Goal: Task Accomplishment & Management: Complete application form

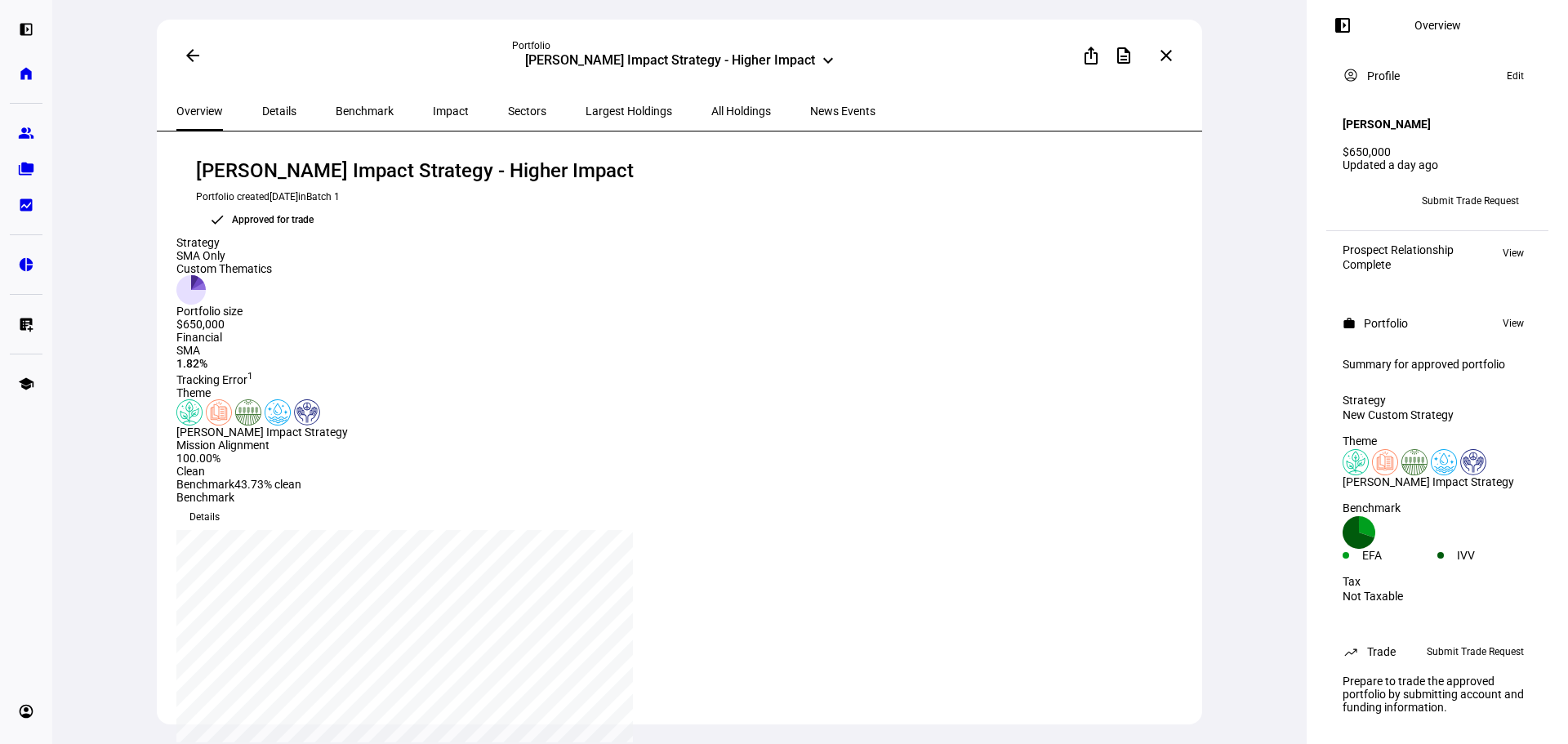
scroll to position [18, 0]
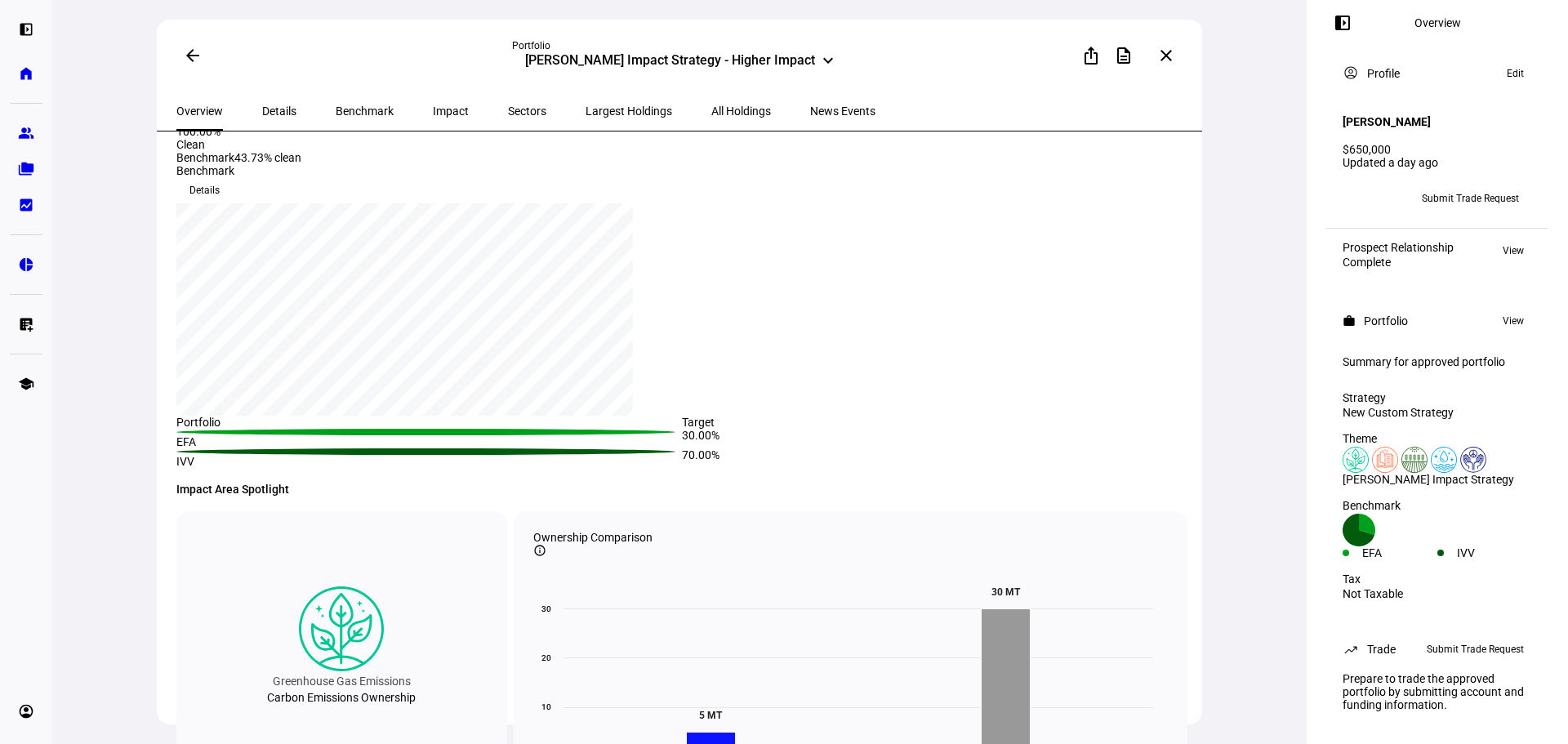
click at [1467, 186] on span "Submit Trade Request" at bounding box center [1470, 198] width 97 height 26
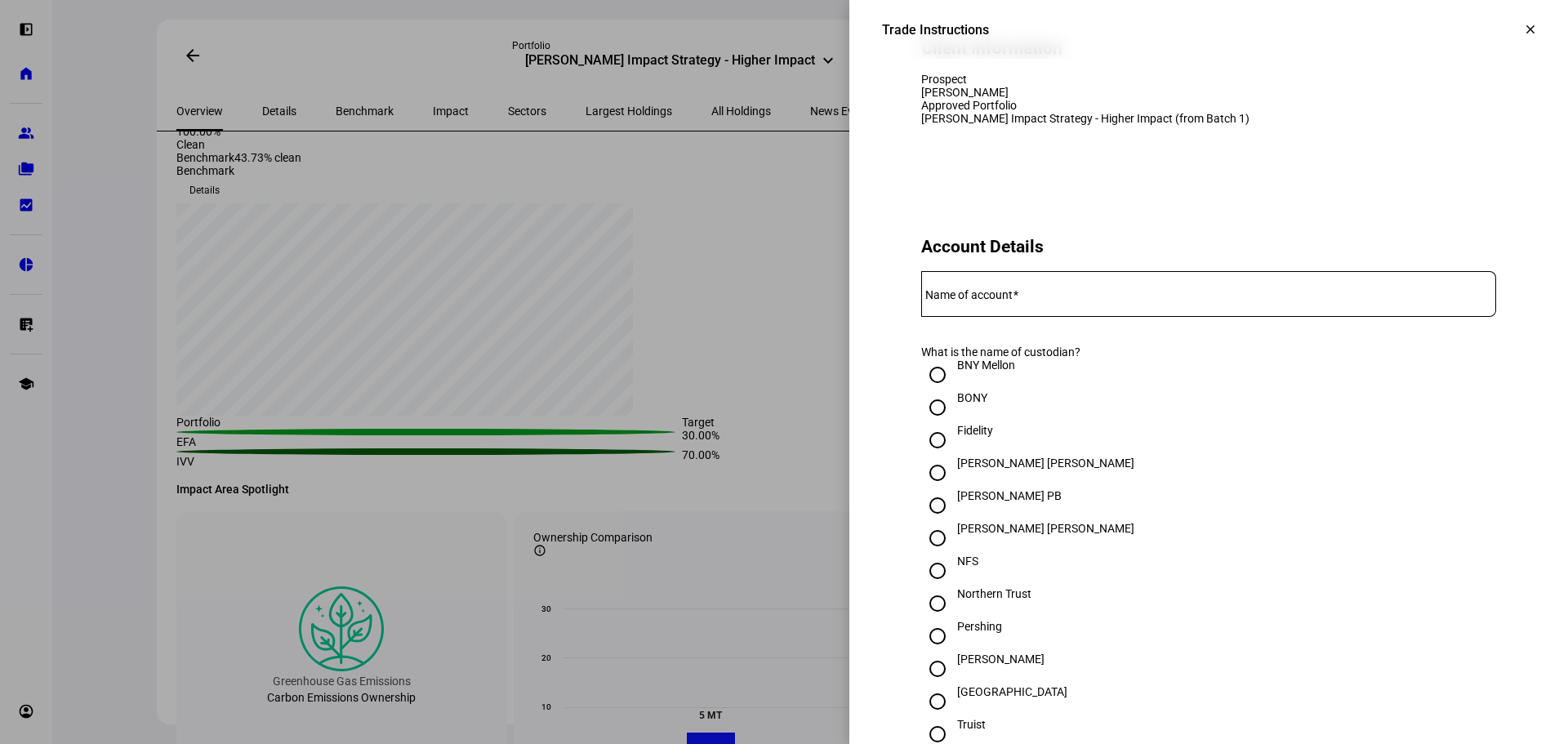
scroll to position [163, 0]
click at [1090, 296] on input "Name of account" at bounding box center [1208, 288] width 575 height 13
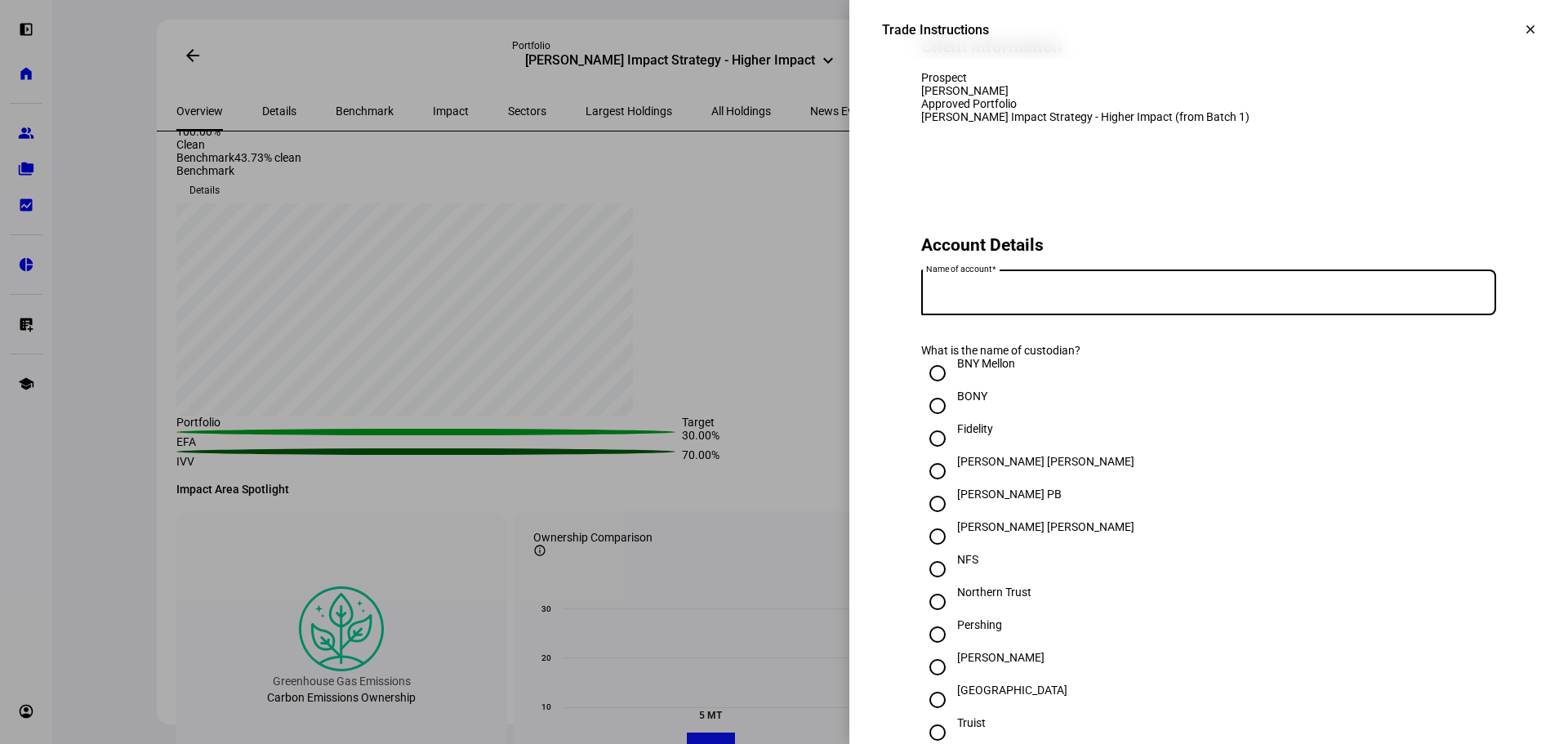
click at [1101, 296] on input "Name of account" at bounding box center [1208, 288] width 575 height 13
type input "[PERSON_NAME] [PERSON_NAME]"
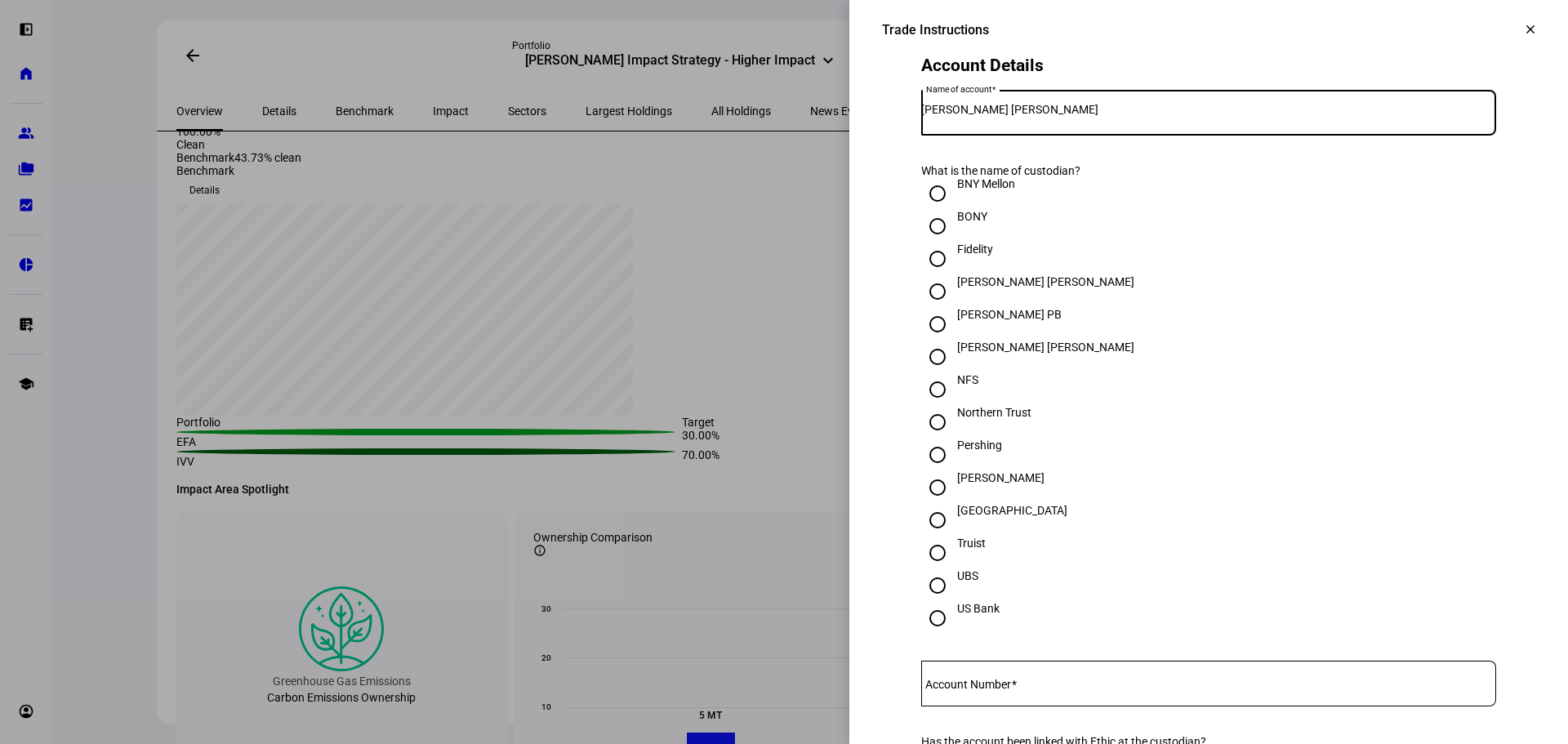
scroll to position [408, 0]
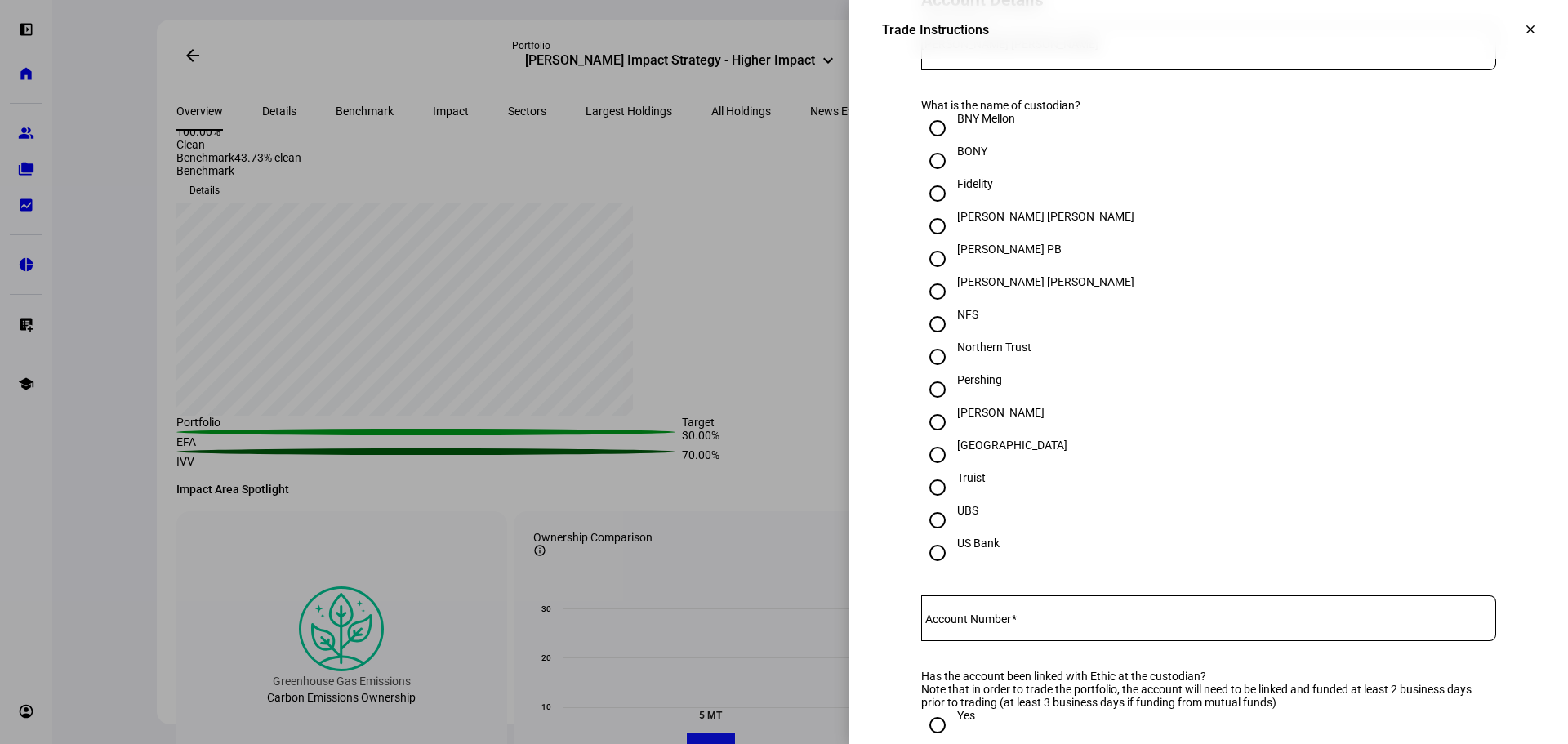
click at [924, 439] on input "[PERSON_NAME]" at bounding box center [938, 422] width 33 height 33
radio input "true"
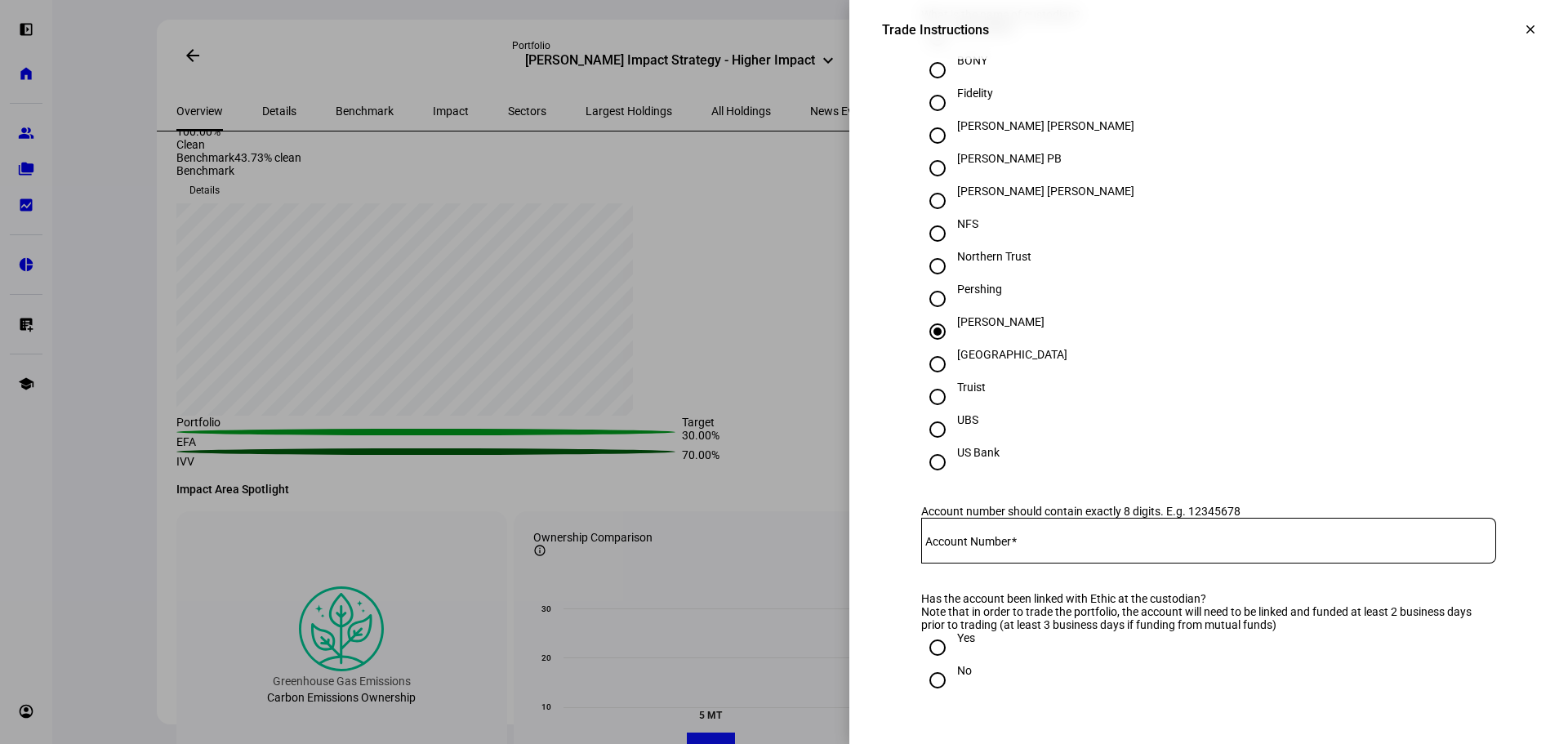
scroll to position [734, 0]
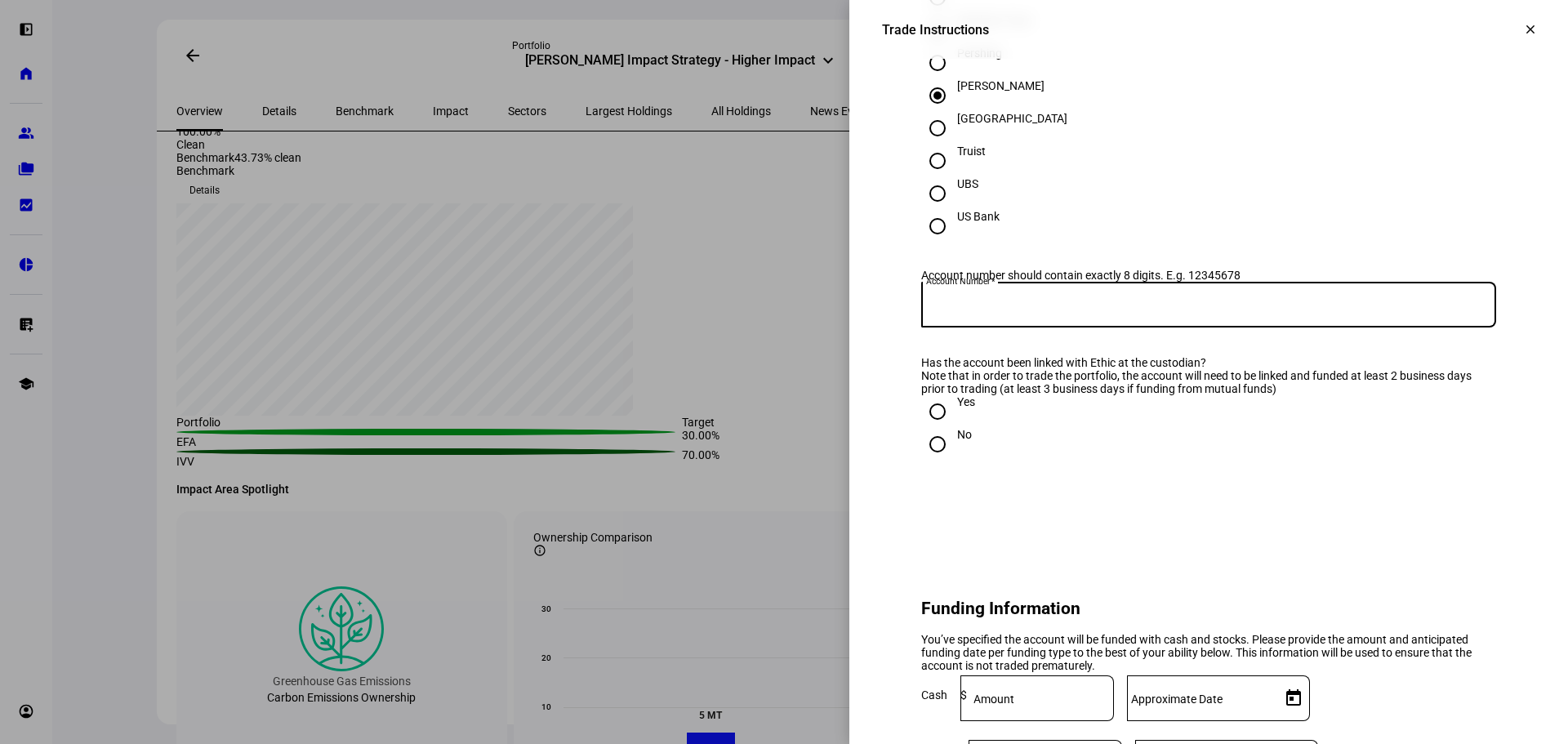
click at [1053, 307] on input "Account Number" at bounding box center [1208, 301] width 575 height 13
paste input "7081-1132"
click at [954, 307] on input "7081-1132" at bounding box center [1208, 301] width 575 height 13
type input "70811132"
click at [929, 428] on input "Yes" at bounding box center [938, 411] width 33 height 33
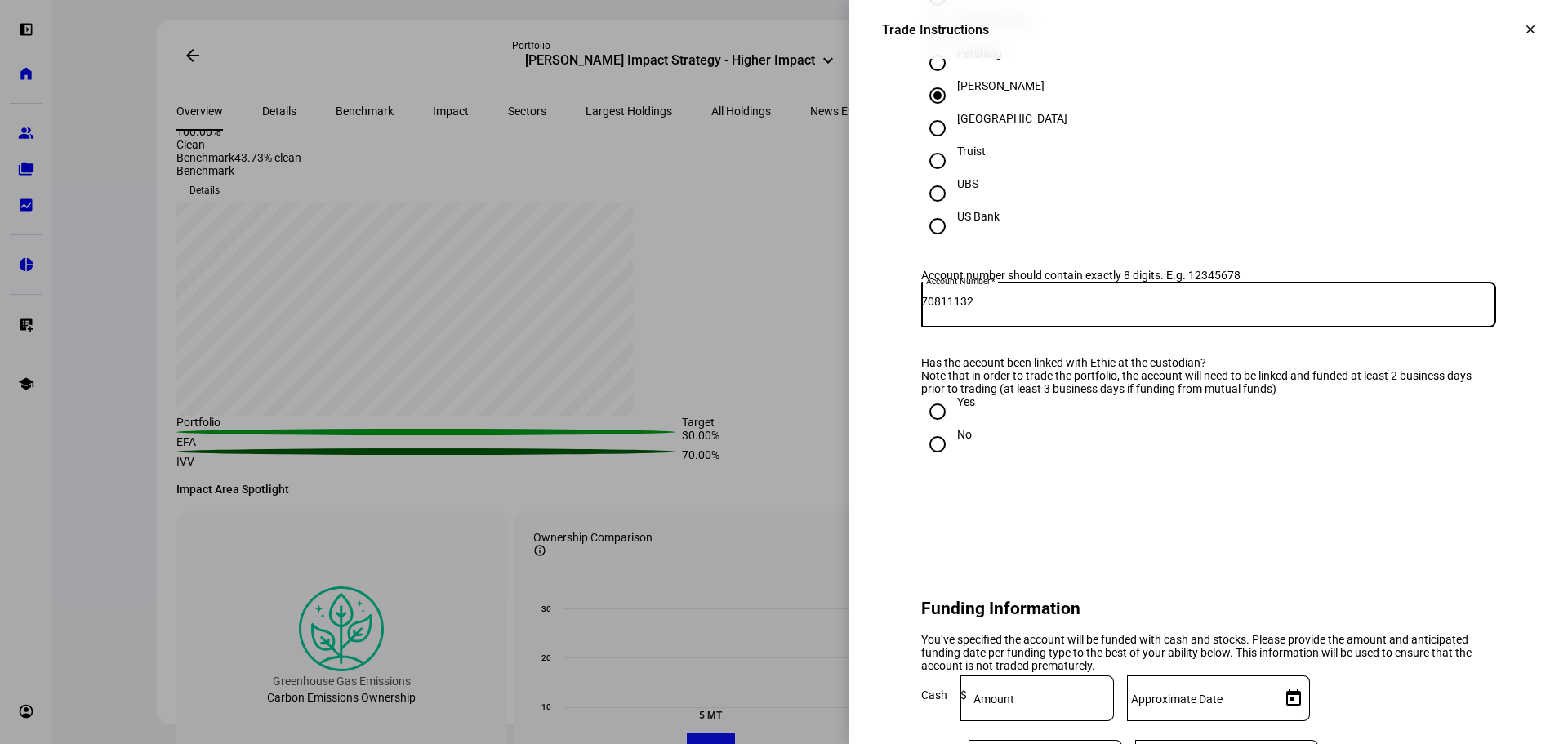
radio input "true"
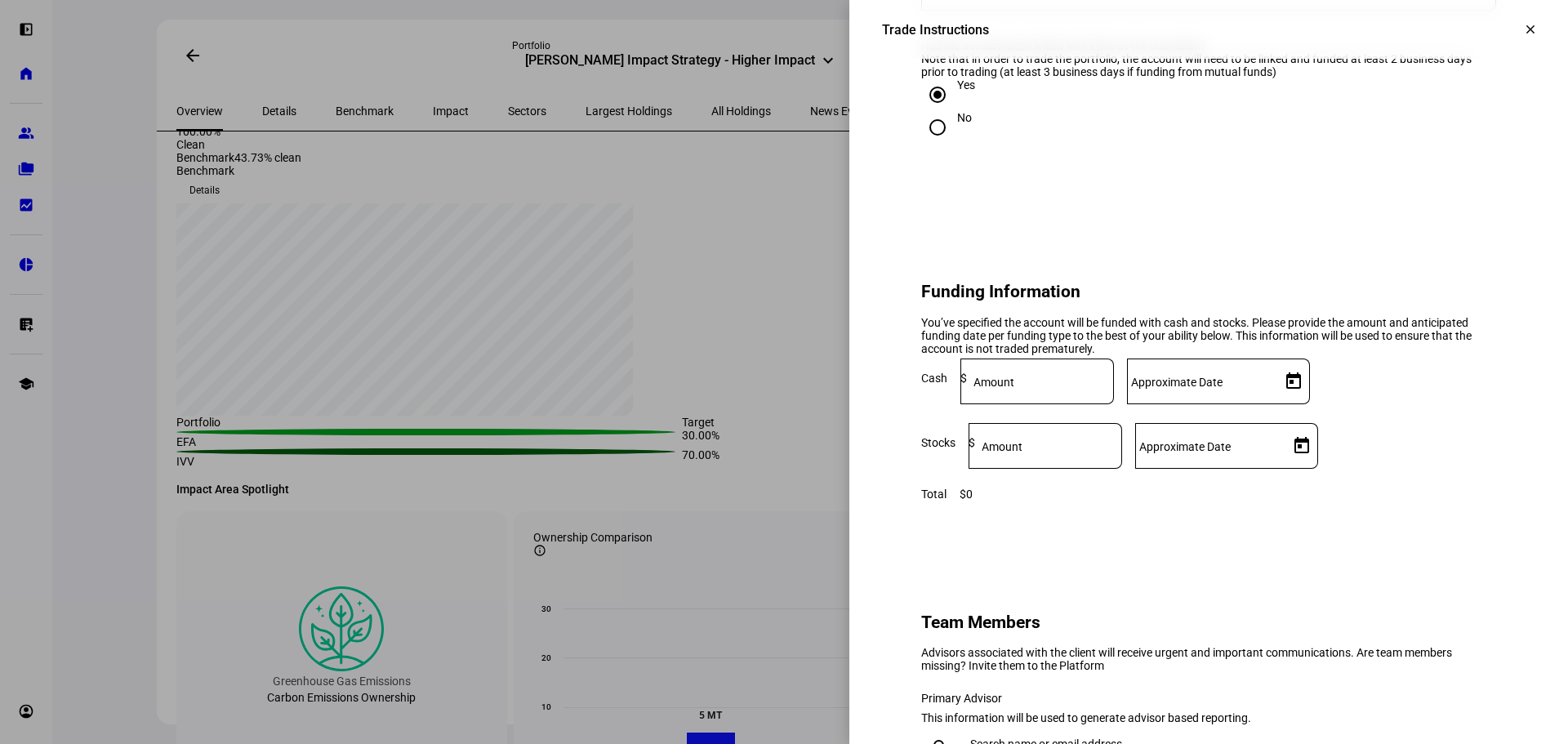
scroll to position [1224, 0]
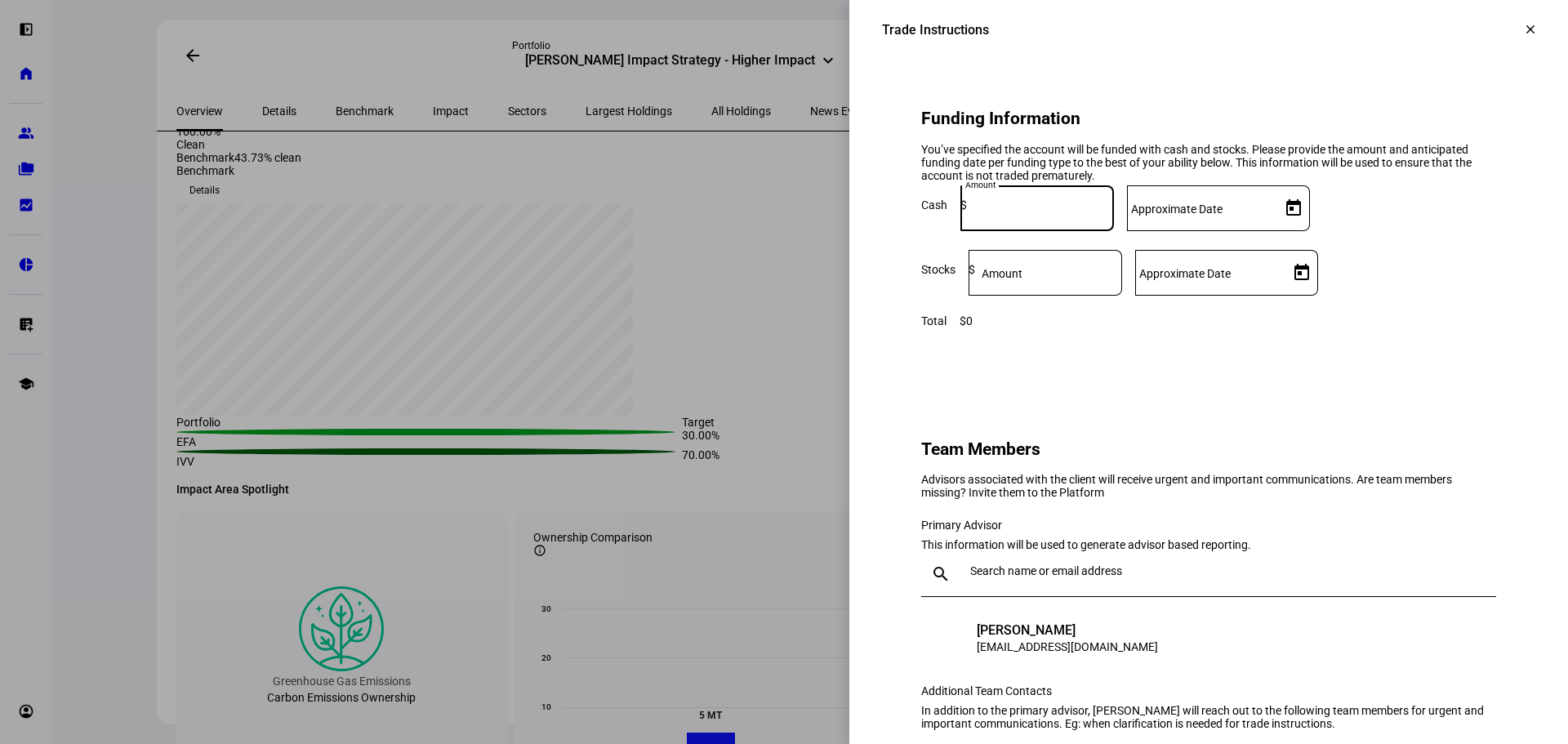
click at [1114, 211] on input at bounding box center [1040, 204] width 147 height 13
type input "1,600"
click at [1313, 228] on span "Open calendar" at bounding box center [1294, 208] width 39 height 39
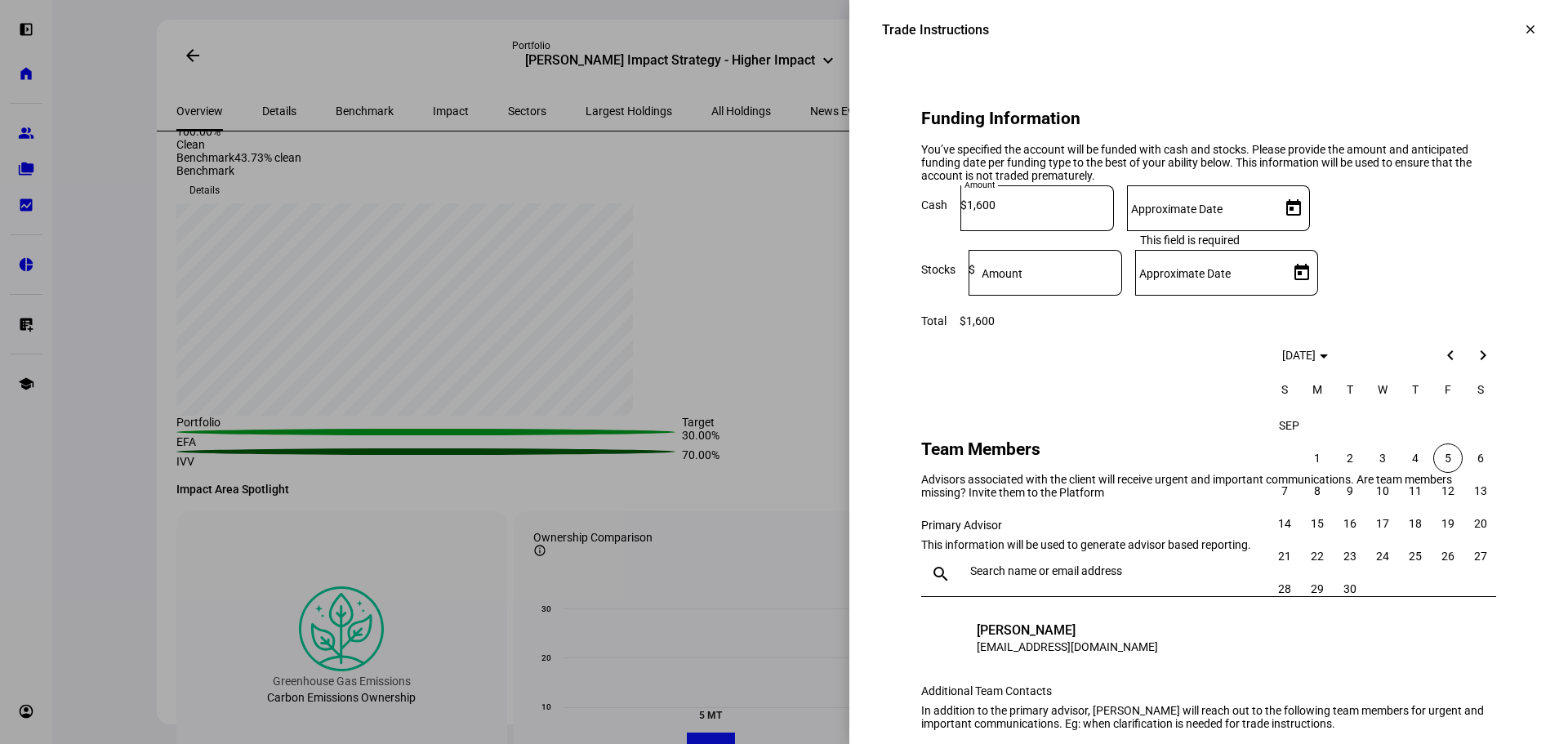
click at [1446, 465] on span "5" at bounding box center [1447, 458] width 29 height 29
type input "[DATE]"
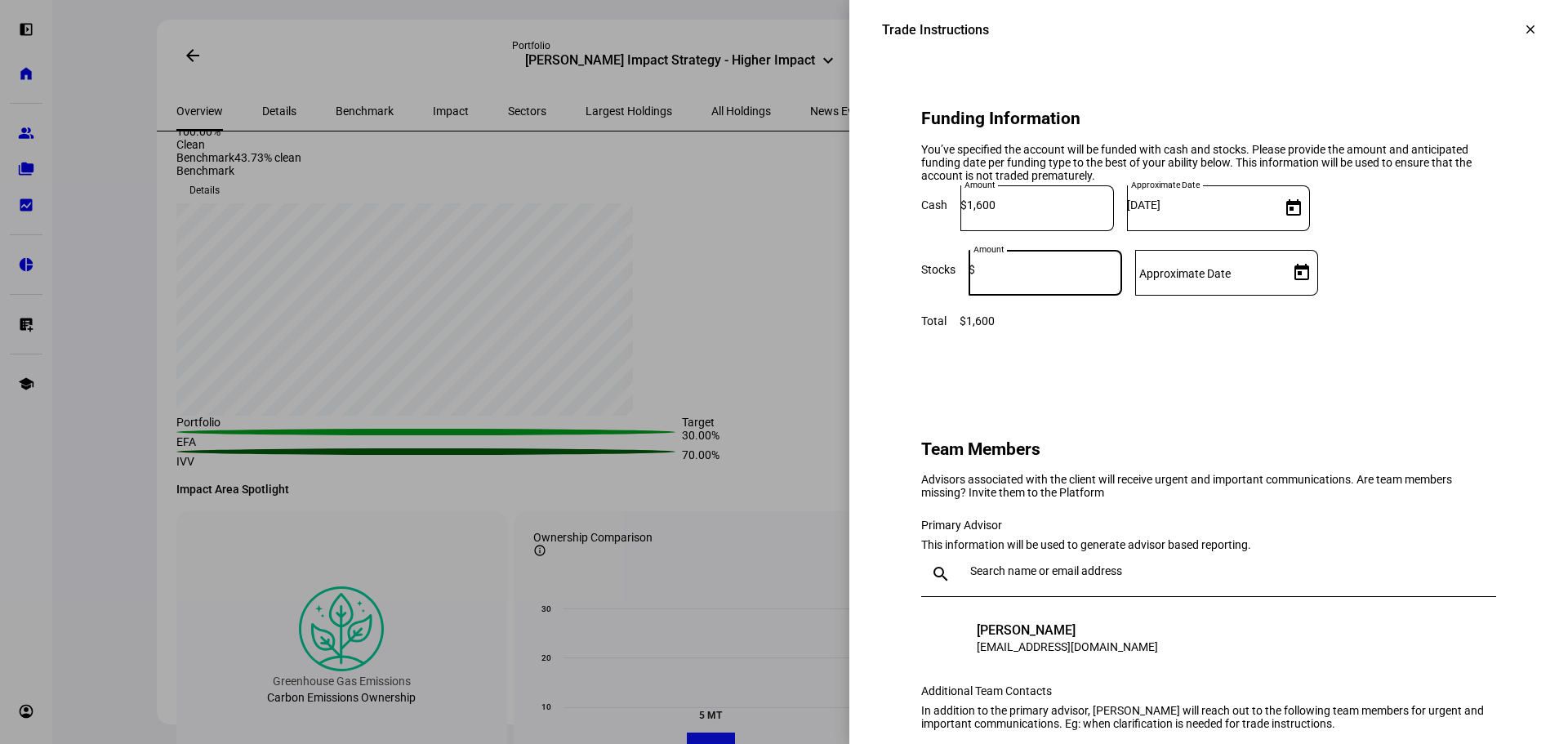
click at [1122, 276] on input at bounding box center [1048, 268] width 147 height 13
click at [1106, 276] on input "134,400" at bounding box center [1048, 268] width 147 height 13
type input "136,400"
click at [1248, 328] on div at bounding box center [1208, 328] width 575 height 0
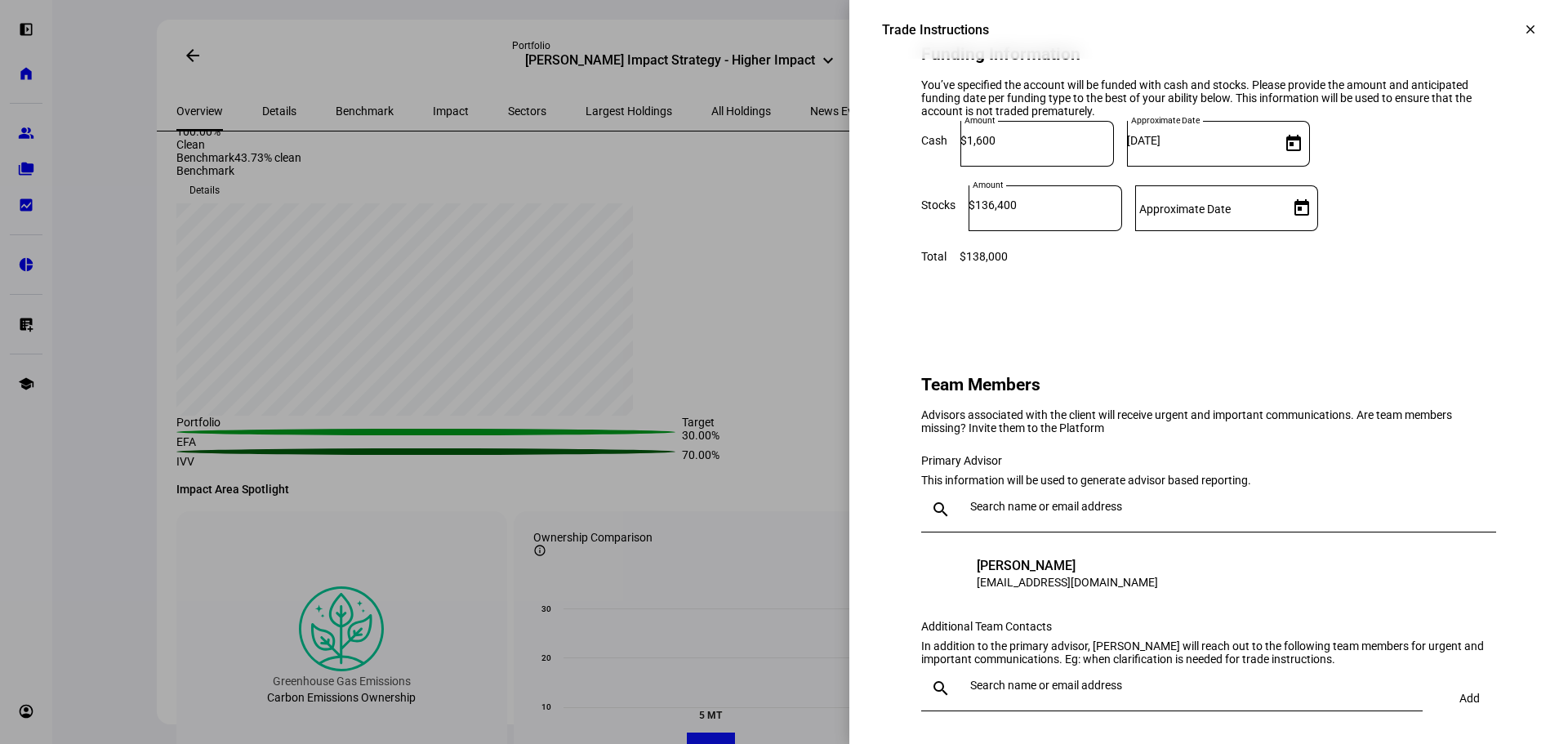
scroll to position [1388, 0]
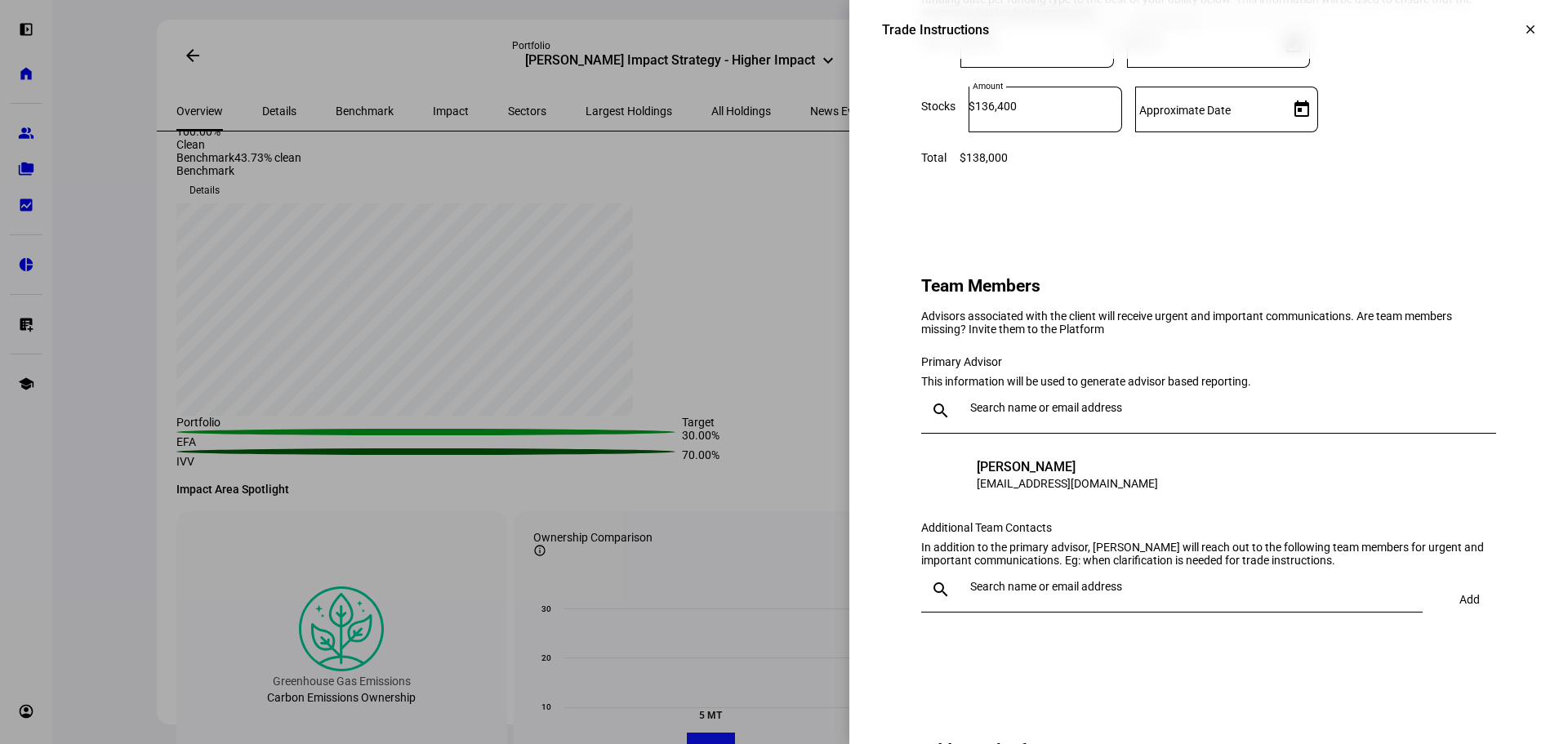
click at [1282, 132] on div at bounding box center [1208, 109] width 147 height 46
click at [1321, 129] on span "Open calendar" at bounding box center [1301, 109] width 39 height 39
drag, startPoint x: 1442, startPoint y: 362, endPoint x: 1412, endPoint y: 364, distance: 30.1
click at [1442, 362] on span "5" at bounding box center [1447, 357] width 29 height 29
type input "[DATE]"
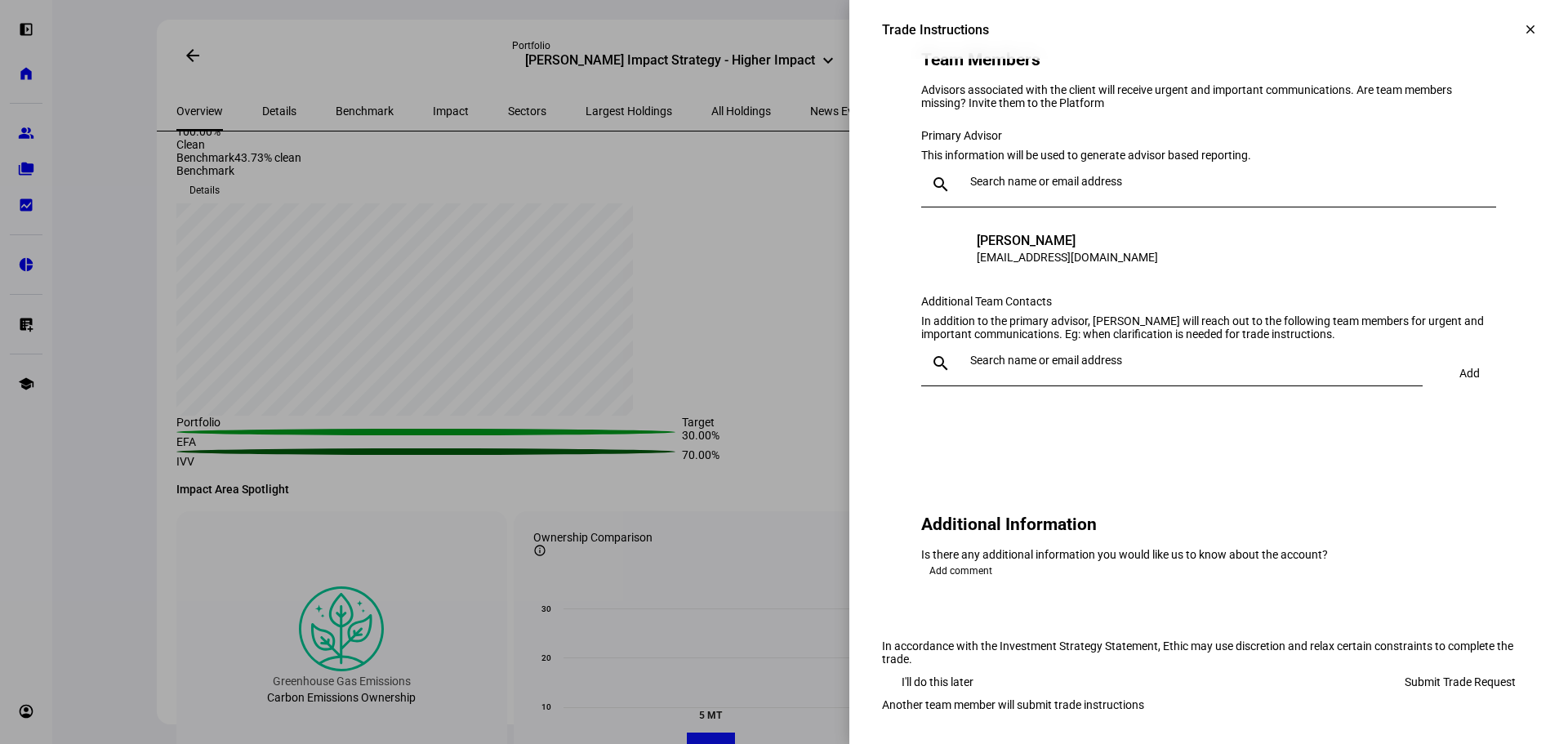
scroll to position [1633, 0]
click at [1016, 367] on input "text" at bounding box center [1193, 359] width 445 height 13
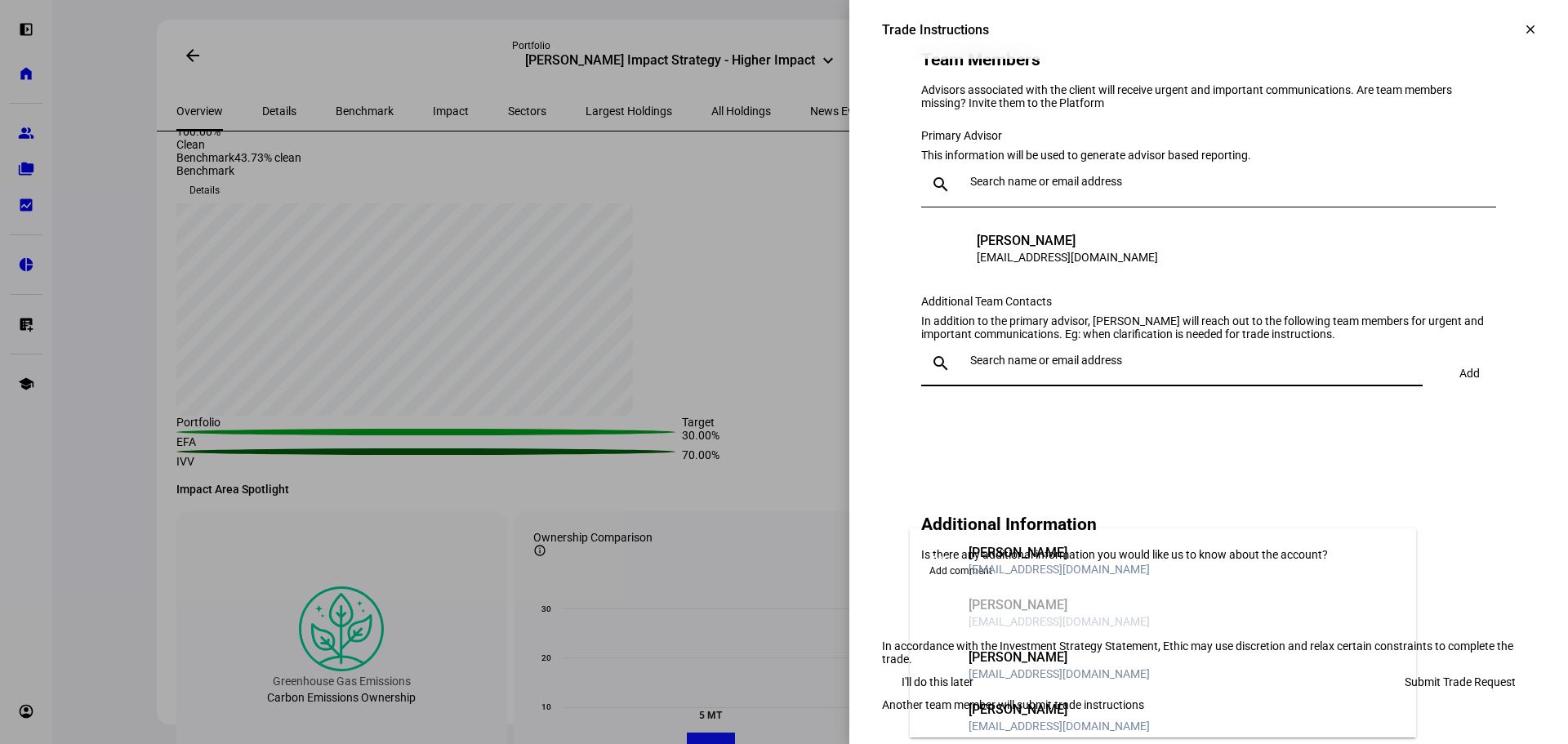
scroll to position [82, 0]
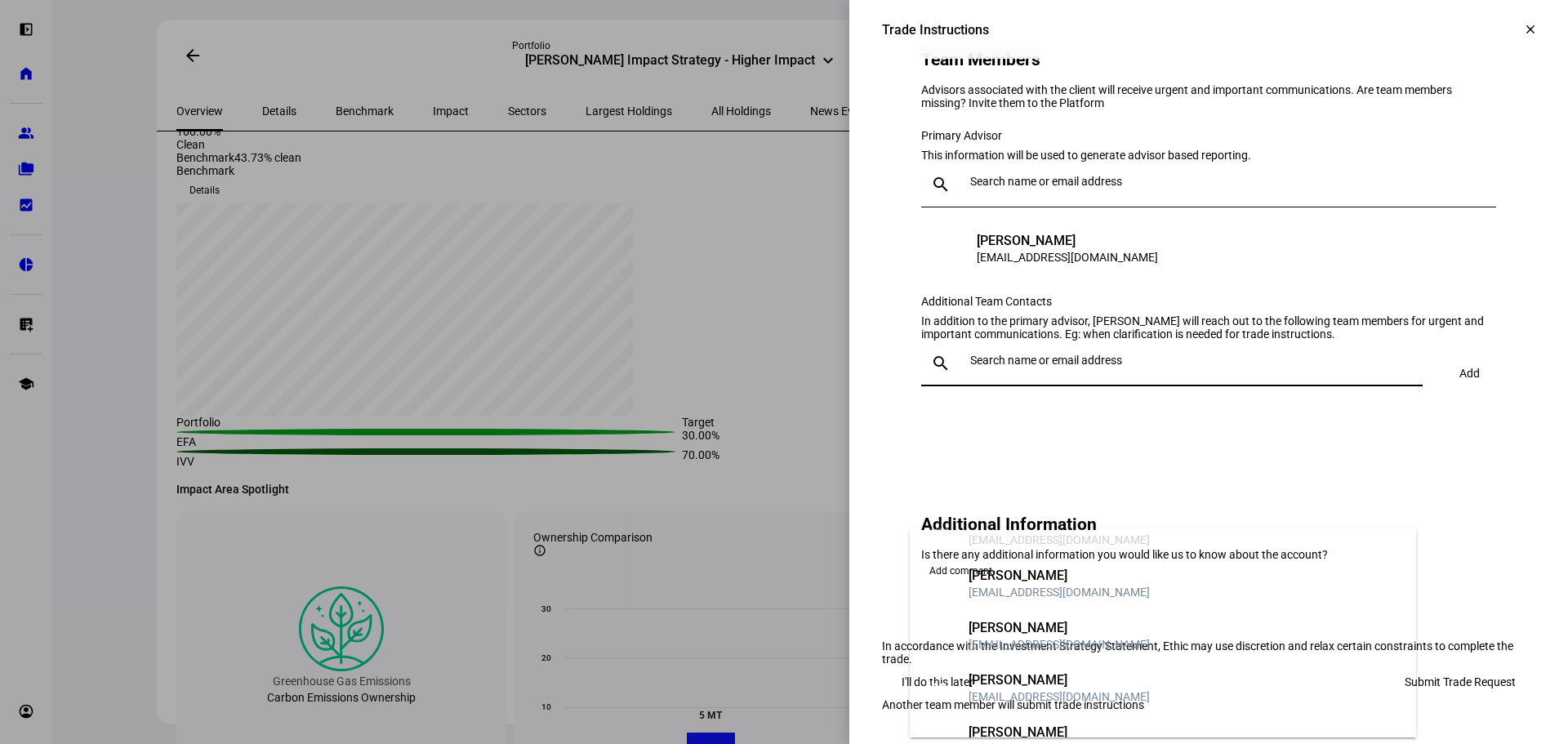
click at [1048, 672] on div "[PERSON_NAME]" at bounding box center [1059, 680] width 181 height 17
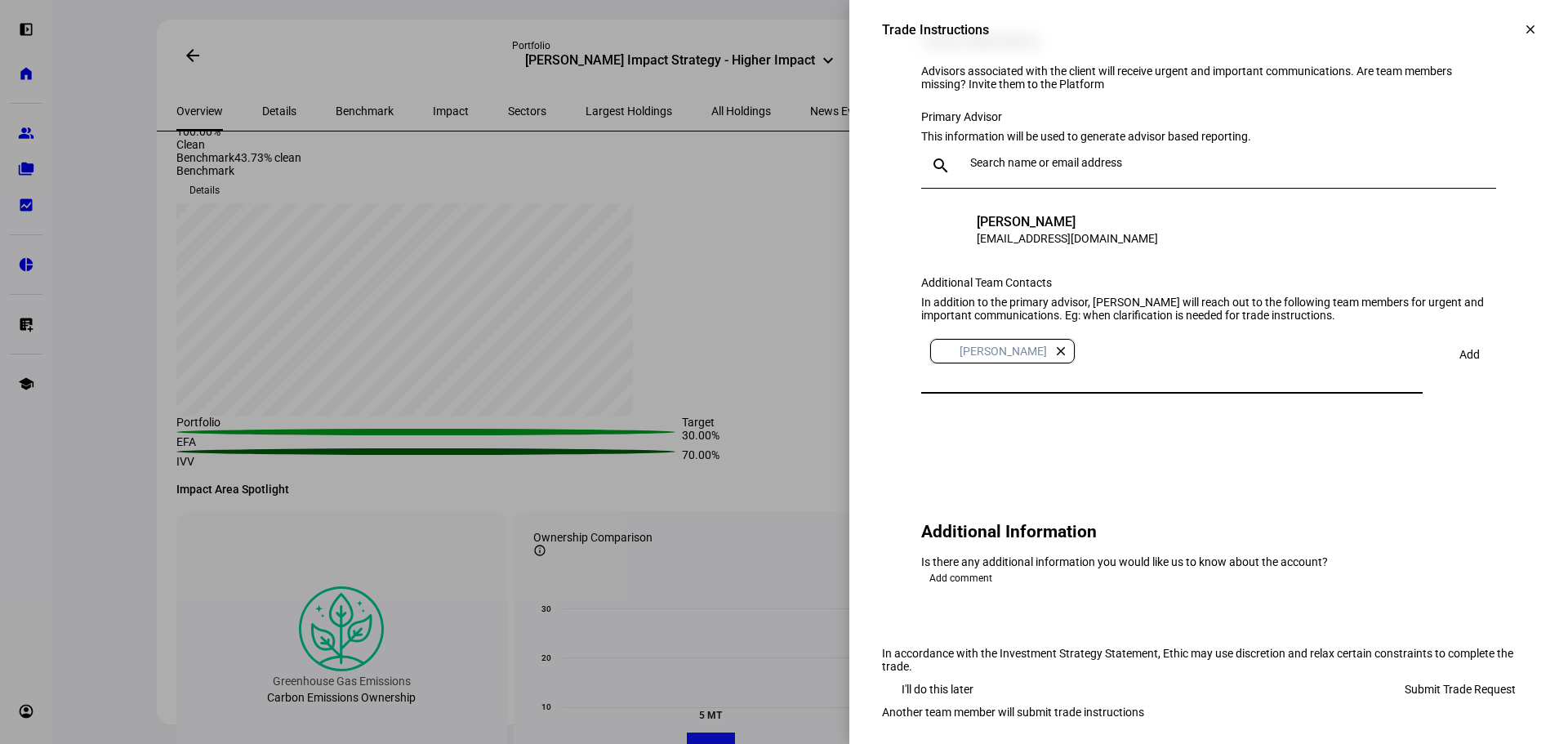
click at [1459, 361] on span "Add" at bounding box center [1469, 354] width 20 height 13
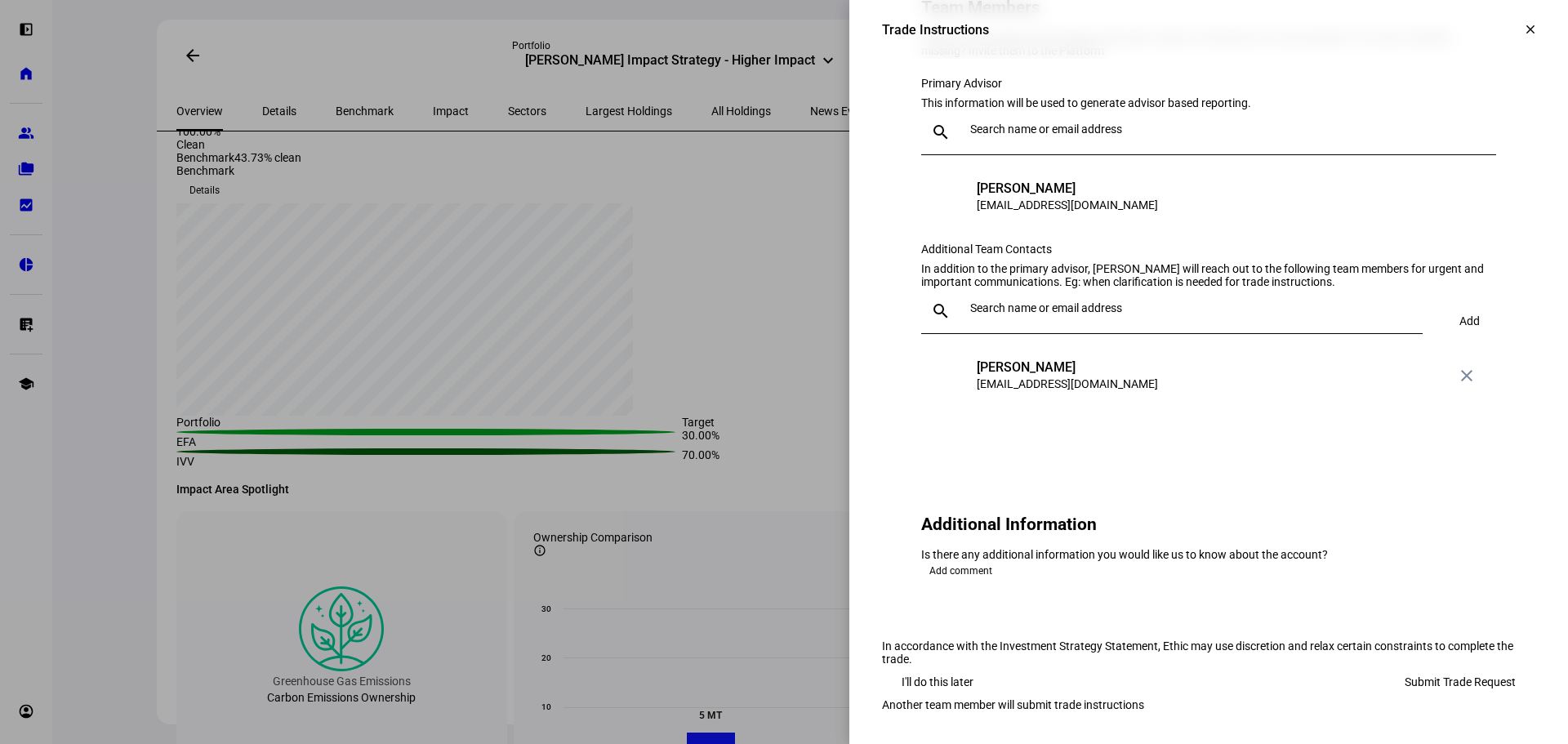
scroll to position [1917, 0]
click at [977, 561] on span "Add comment" at bounding box center [960, 571] width 63 height 19
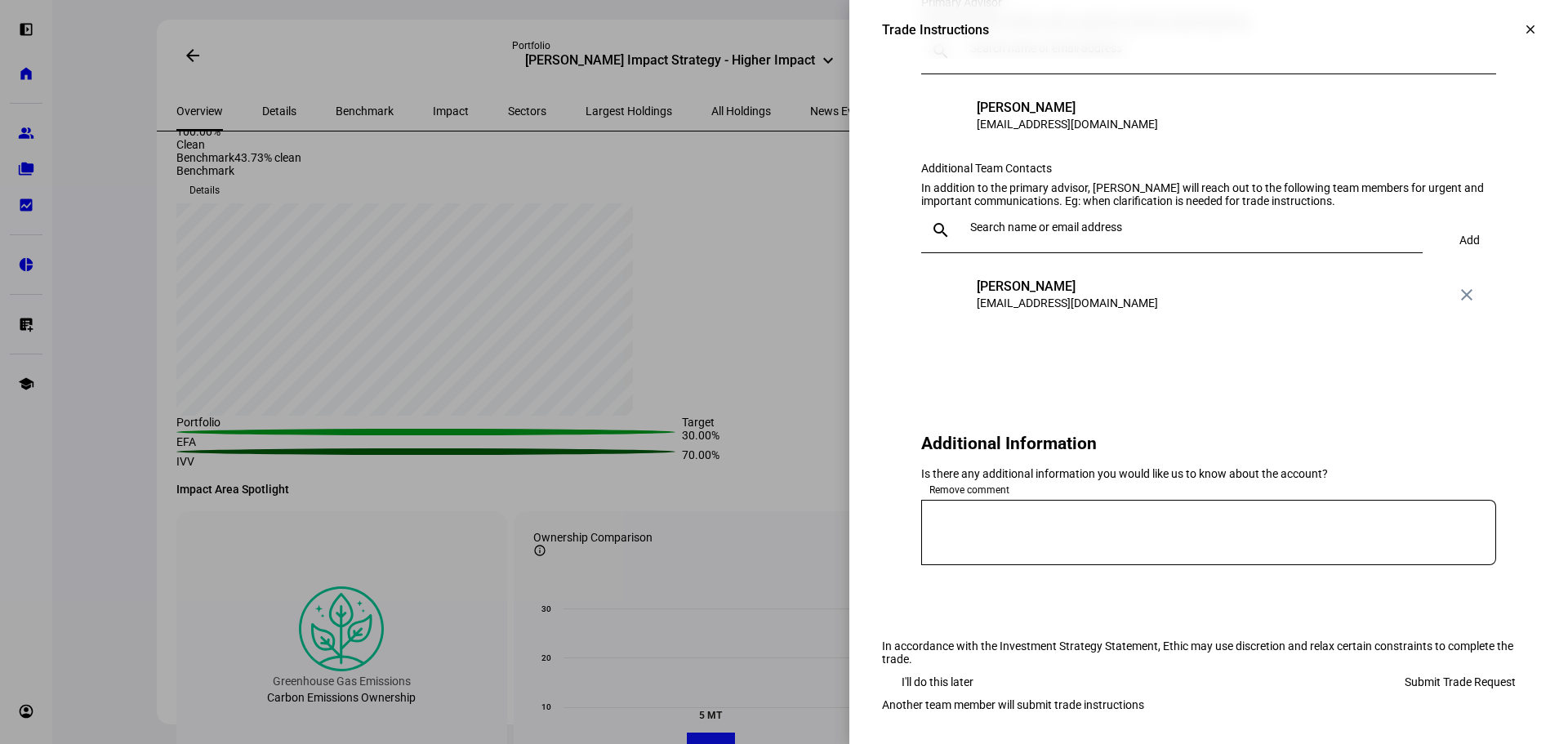
scroll to position [1996, 0]
click at [1070, 513] on textarea at bounding box center [1208, 532] width 575 height 39
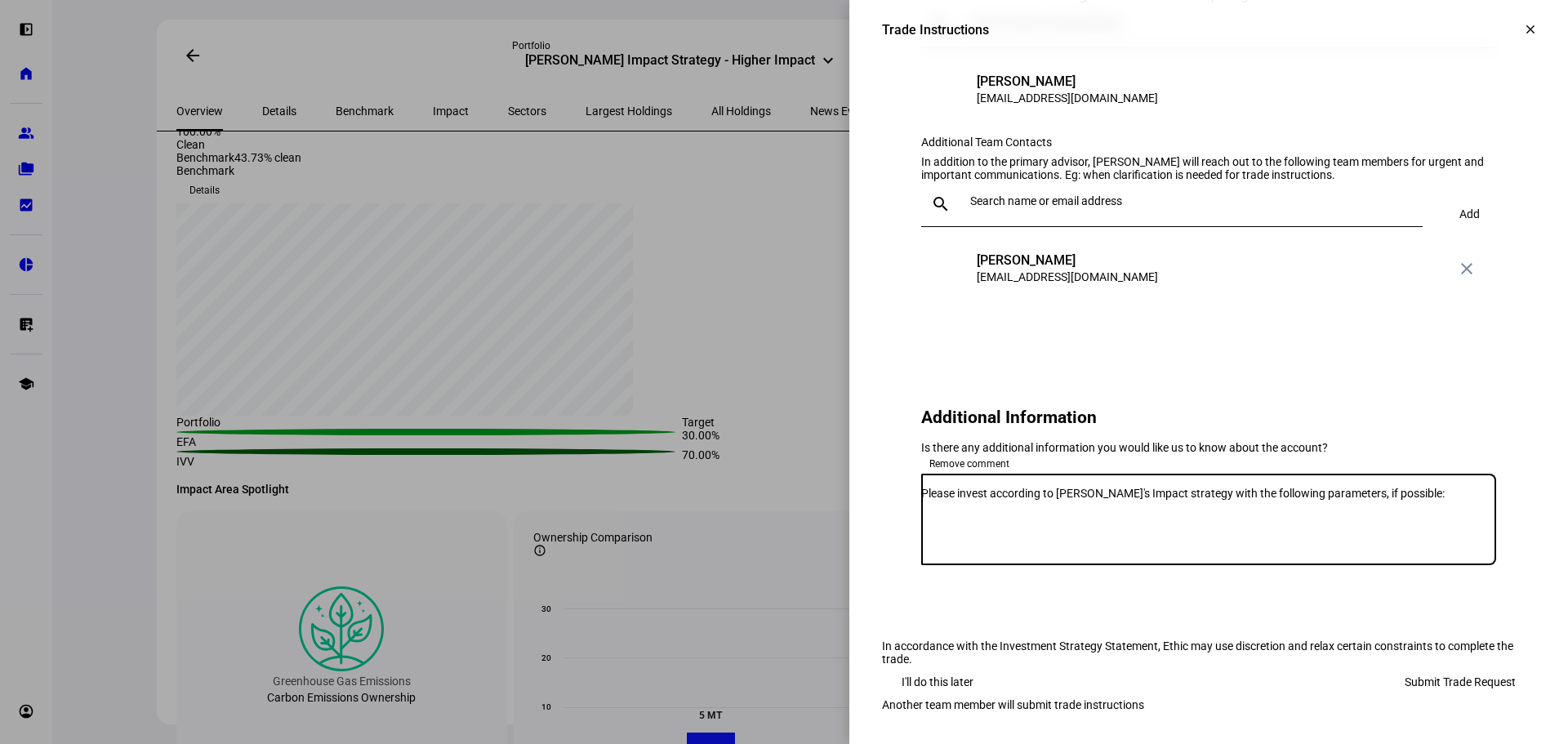
scroll to position [0, 0]
click at [1047, 486] on textarea "Please invest according to [PERSON_NAME]'s Impact strategy with the following p…" at bounding box center [1208, 518] width 575 height 65
click at [1051, 486] on textarea "Please invest according to [PERSON_NAME]'s Impact strategy with the following p…" at bounding box center [1208, 518] width 575 height 65
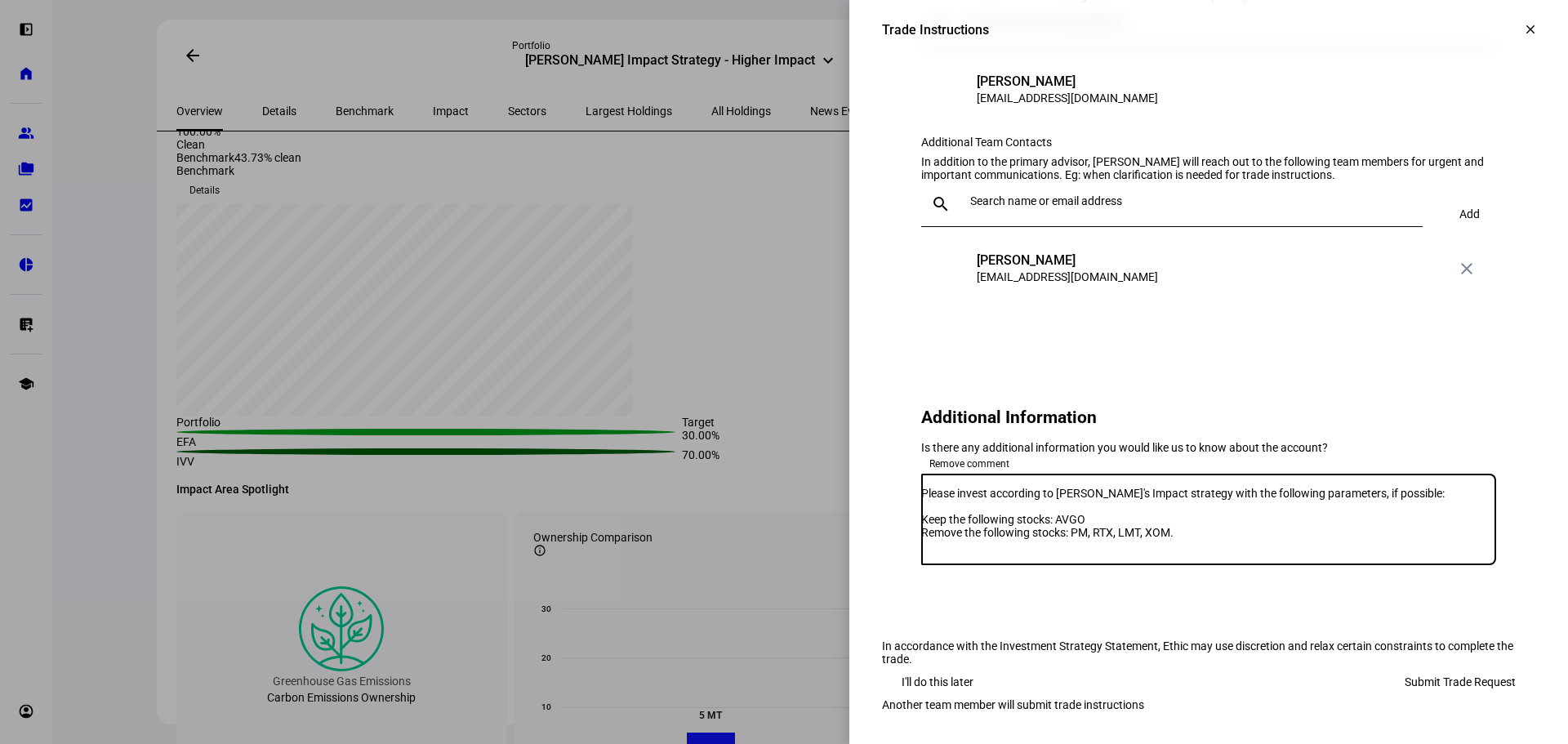
type textarea "Please invest according to [PERSON_NAME]'s Impact strategy with the following p…"
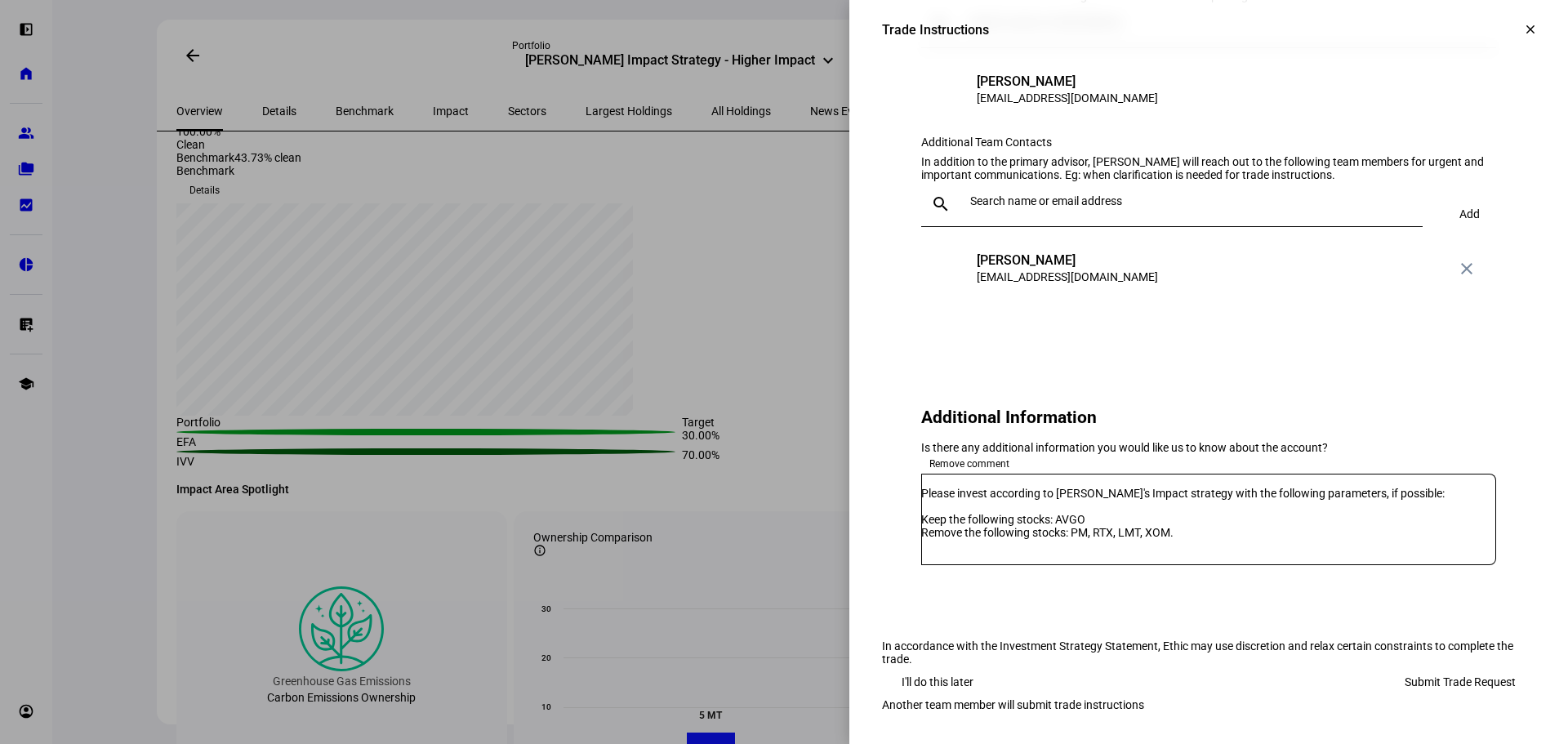
click at [1452, 665] on span "Submit Trade Request" at bounding box center [1460, 682] width 111 height 33
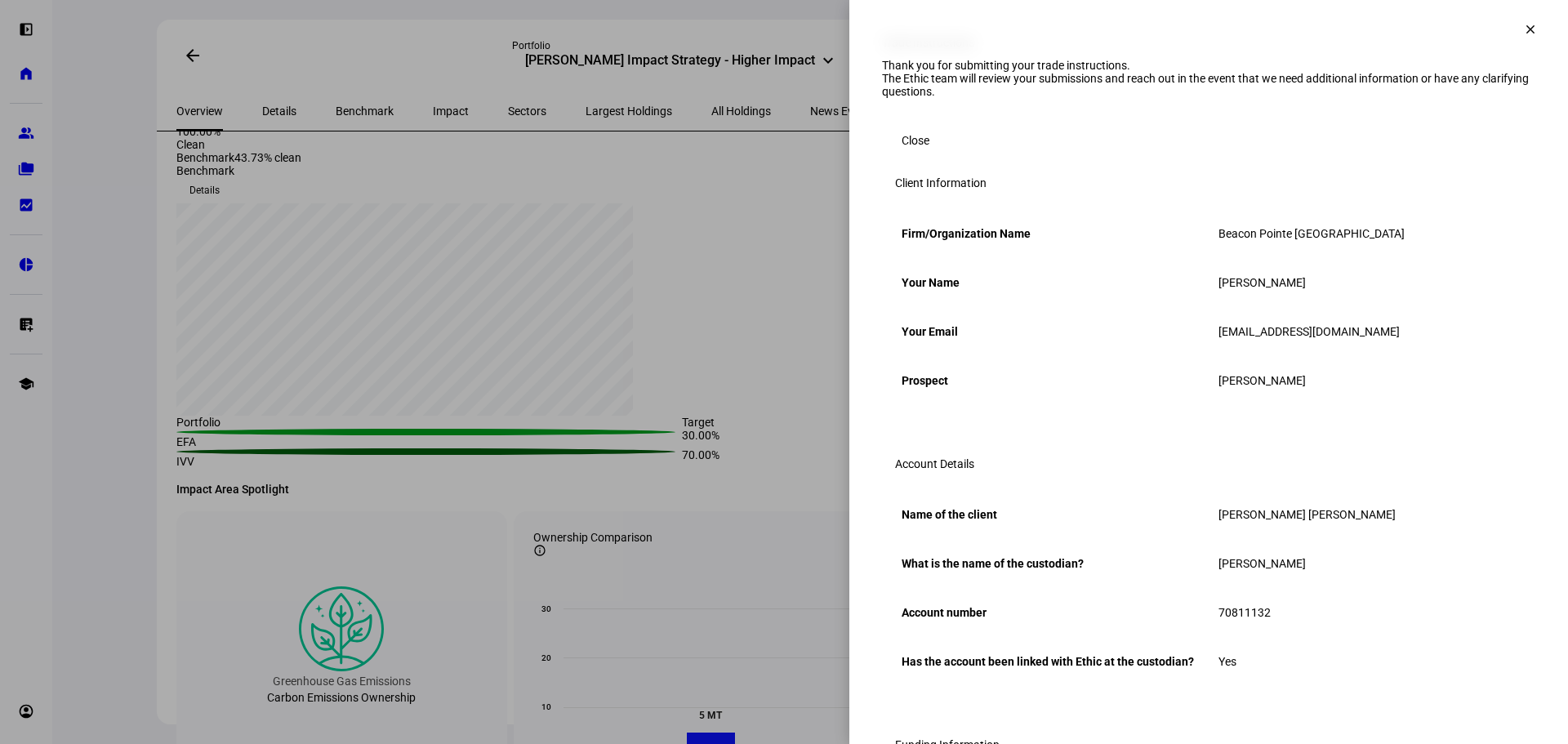
scroll to position [0, 0]
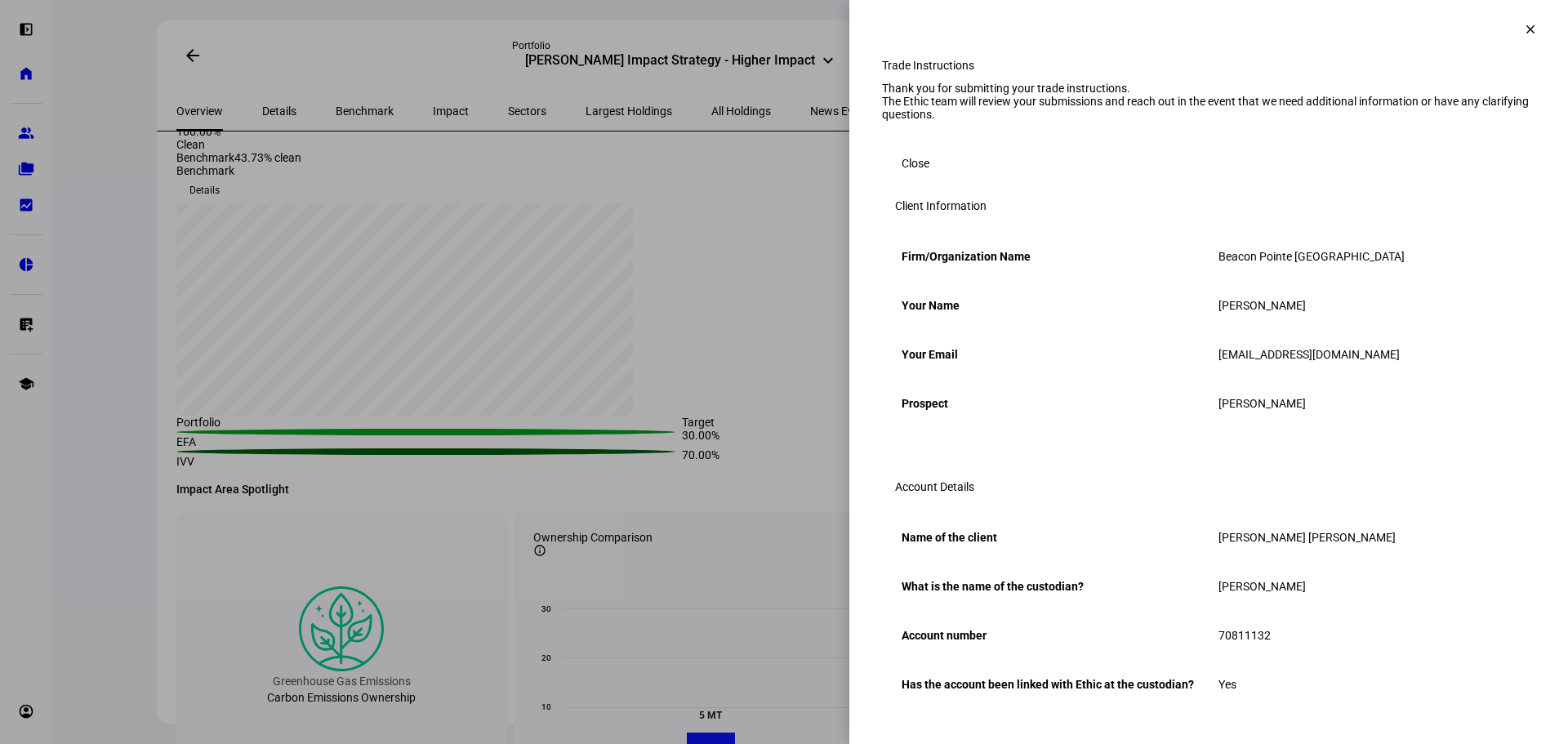
click at [911, 180] on span "Close" at bounding box center [915, 163] width 28 height 33
